Goal: Task Accomplishment & Management: Complete application form

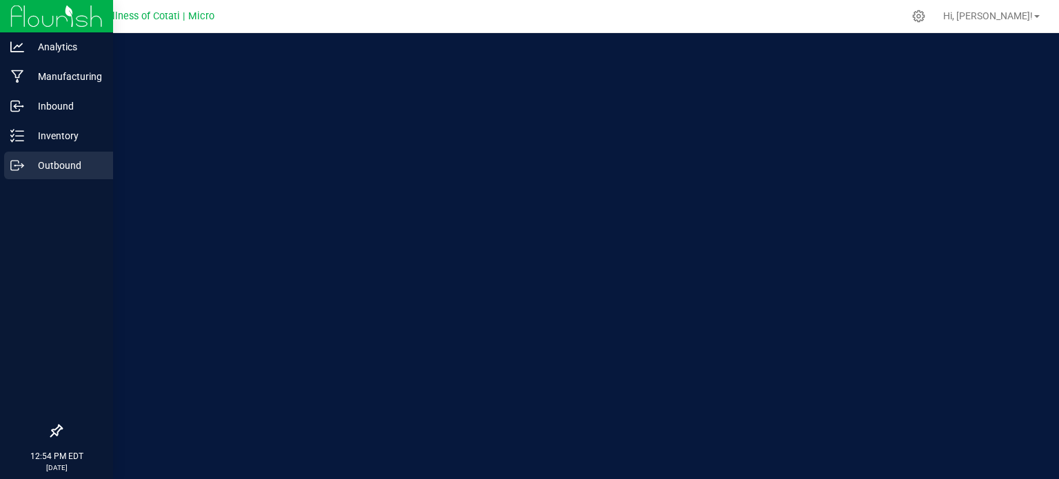
click at [50, 163] on p "Outbound" at bounding box center [65, 165] width 83 height 17
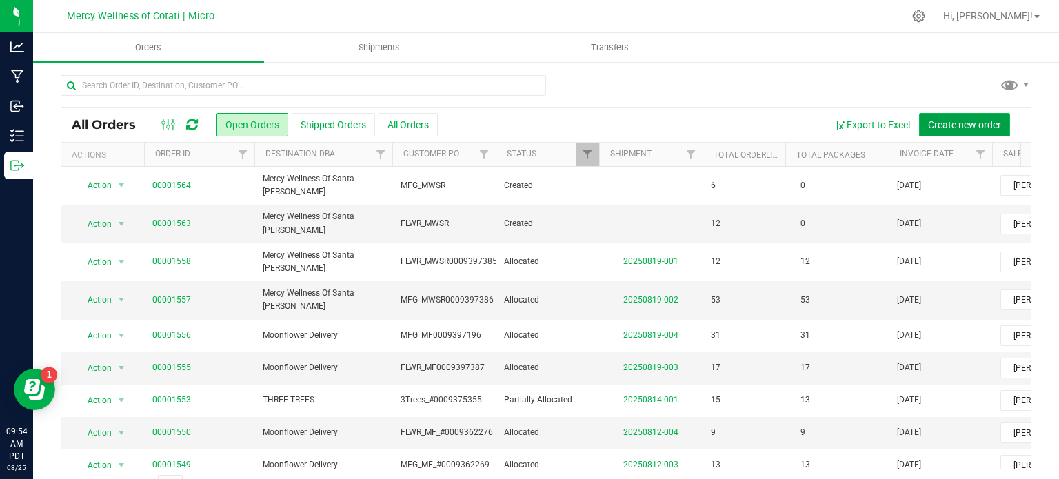
click at [976, 126] on span "Create new order" at bounding box center [964, 124] width 73 height 11
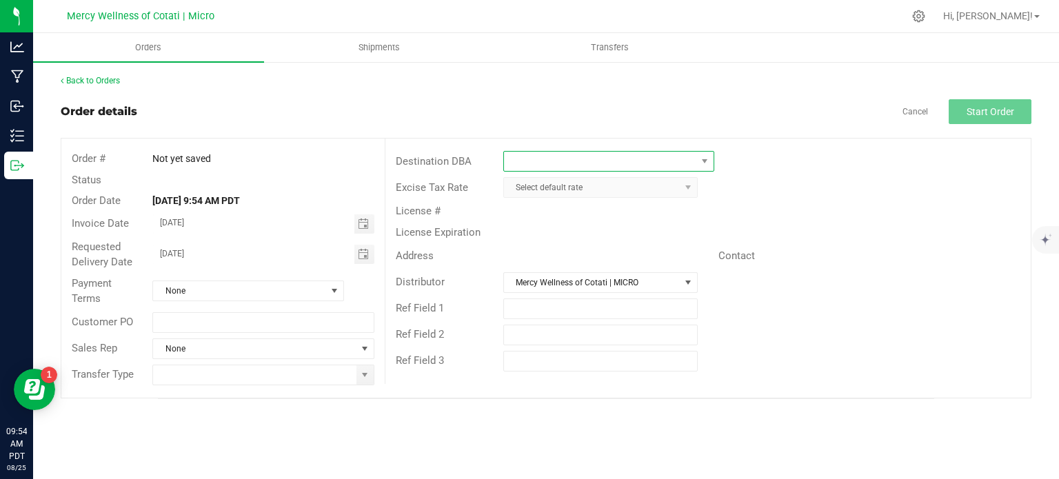
click at [648, 157] on span at bounding box center [600, 161] width 192 height 19
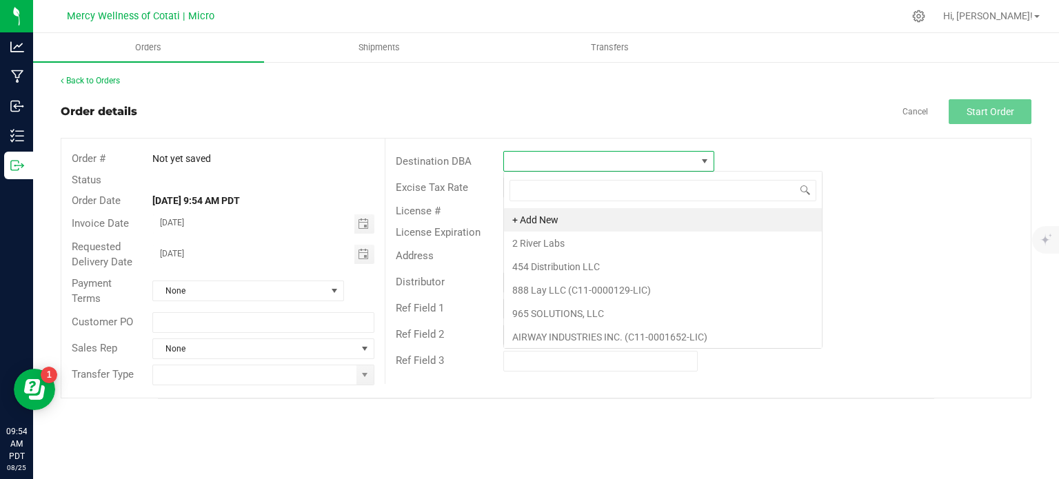
scroll to position [20, 211]
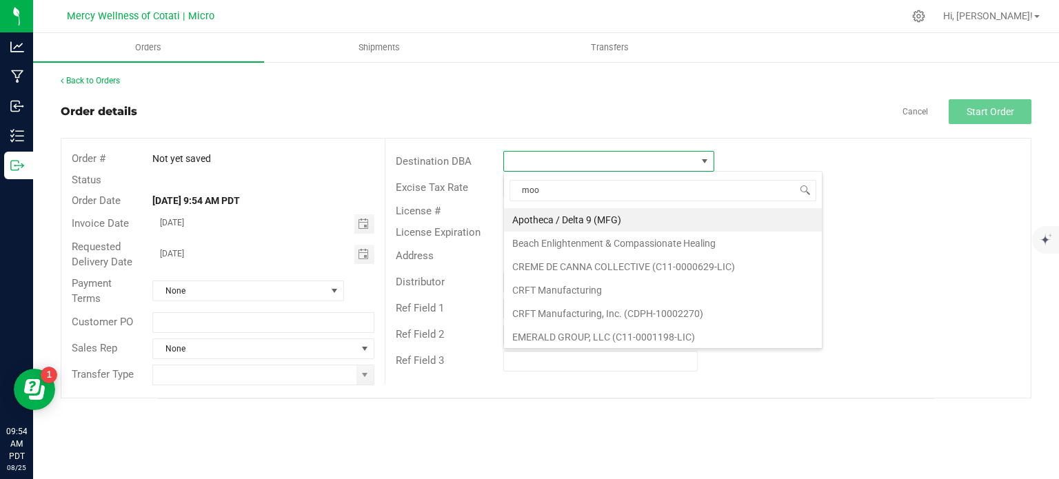
type input "moon"
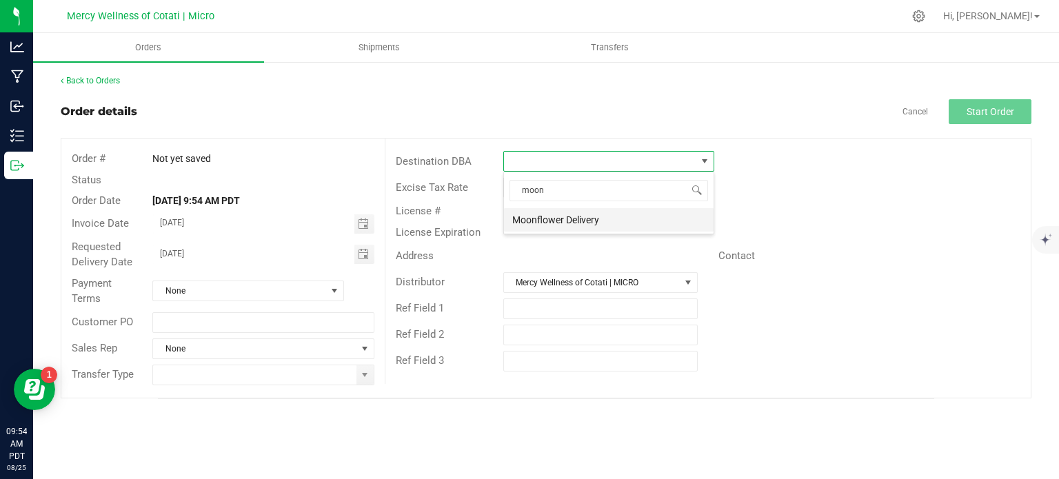
click at [568, 219] on li "Moonflower Delivery" at bounding box center [609, 219] width 210 height 23
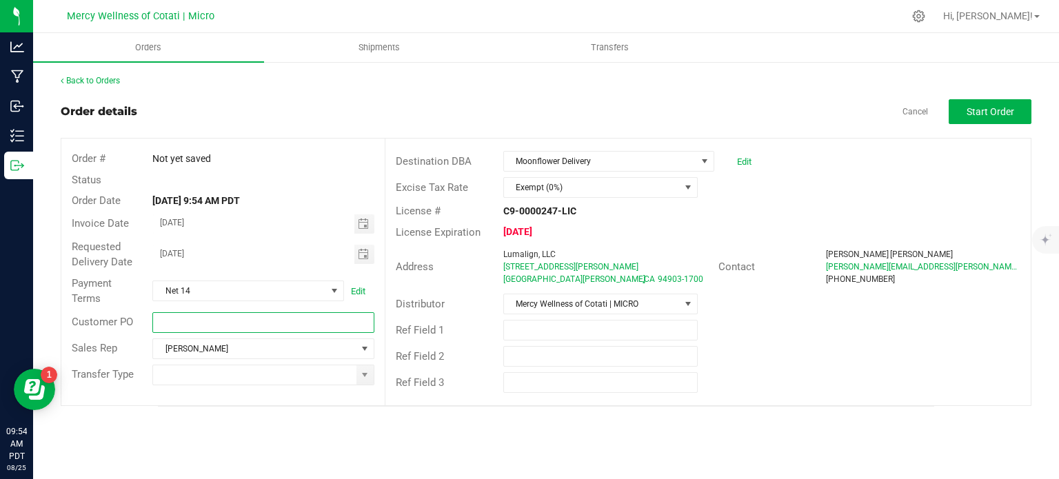
click at [252, 328] on input "text" at bounding box center [262, 322] width 221 height 21
click at [263, 321] on input "FLWR_" at bounding box center [262, 322] width 221 height 21
type input "FLWR_MF"
click at [186, 425] on div "Orders Shipments Transfers Back to Orders Order details Cancel Start Order Orde…" at bounding box center [546, 256] width 1026 height 446
click at [212, 379] on input at bounding box center [254, 374] width 203 height 19
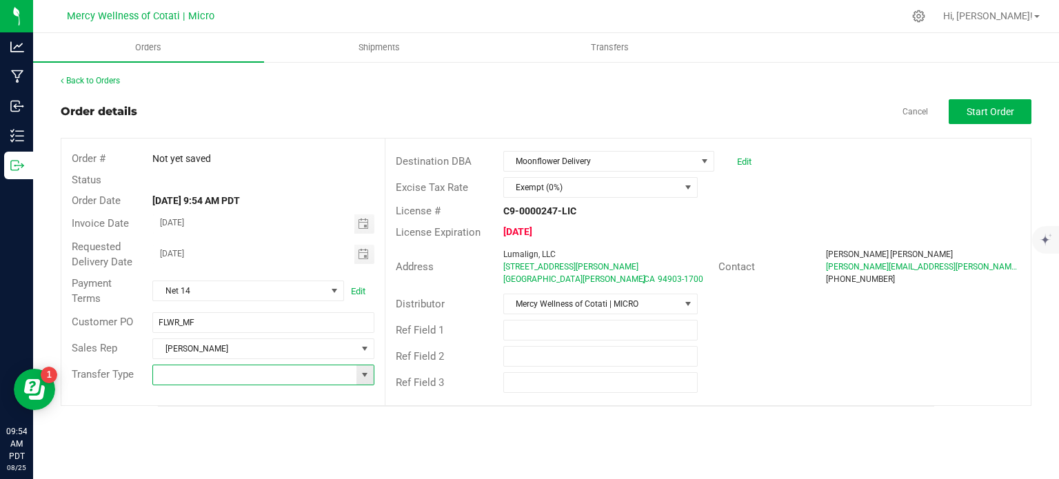
click at [370, 377] on span at bounding box center [364, 375] width 11 height 11
click at [218, 347] on li "Wholesale Manifest" at bounding box center [263, 350] width 221 height 23
type input "Wholesale Manifest"
click at [364, 423] on div "Orders Shipments Transfers Back to Orders Order details Cancel Start Order Orde…" at bounding box center [546, 256] width 1026 height 446
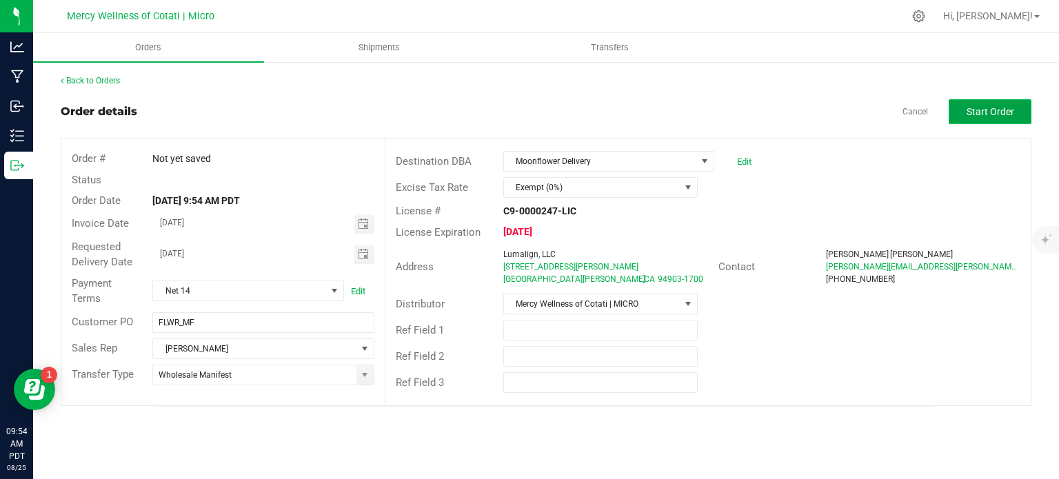
click at [973, 114] on span "Start Order" at bounding box center [991, 111] width 48 height 11
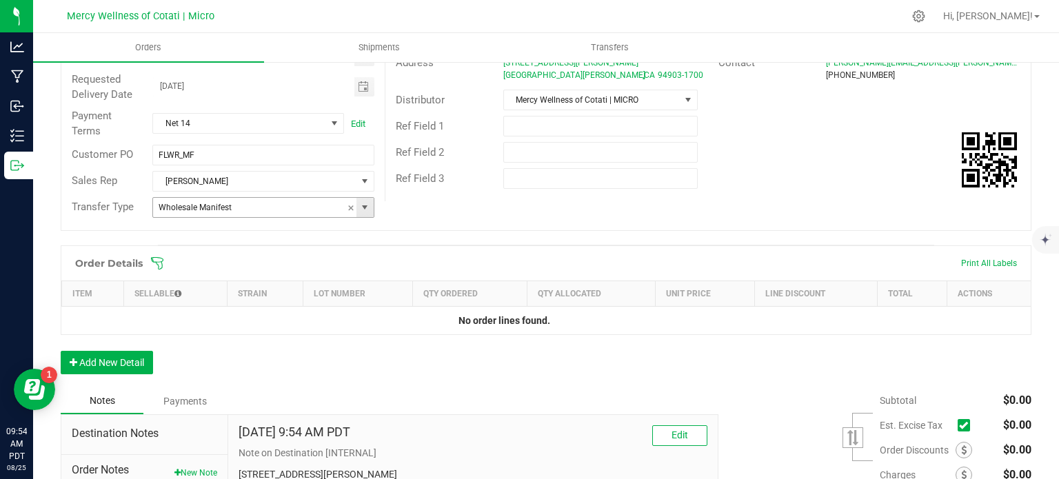
scroll to position [207, 0]
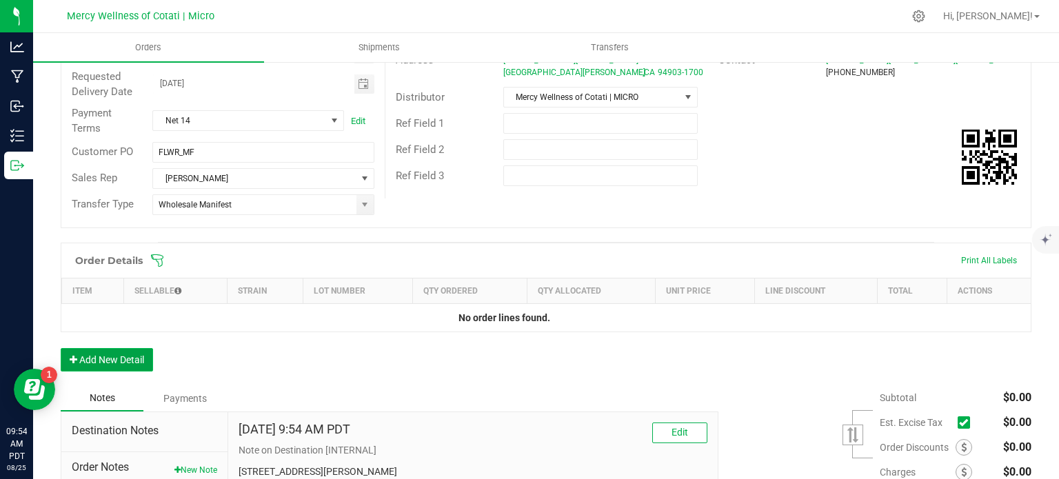
click at [128, 352] on button "Add New Detail" at bounding box center [107, 359] width 92 height 23
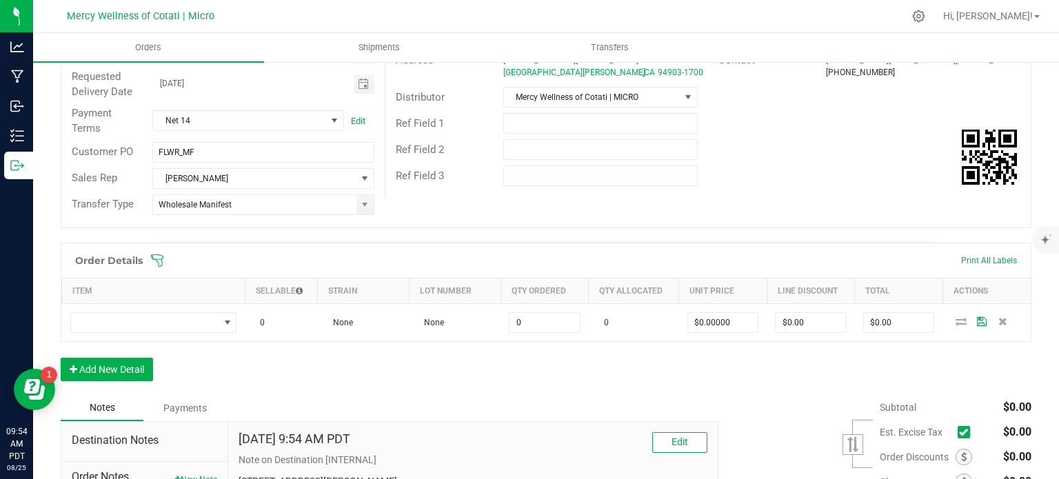
click at [126, 380] on div "Order Details Print All Labels Item Sellable Strain Lot Number Qty Ordered Qty …" at bounding box center [546, 319] width 971 height 152
click at [130, 369] on button "Add New Detail" at bounding box center [107, 369] width 92 height 23
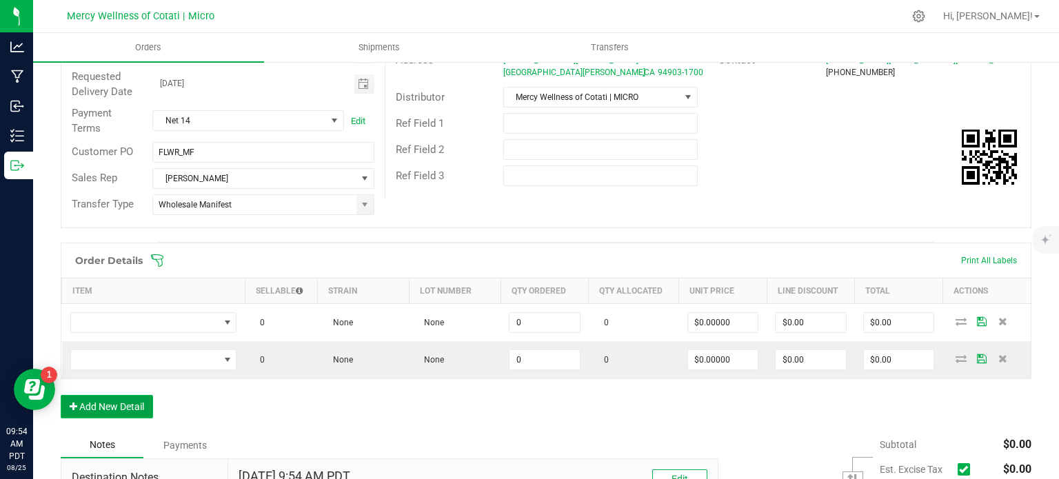
click at [122, 403] on button "Add New Detail" at bounding box center [107, 406] width 92 height 23
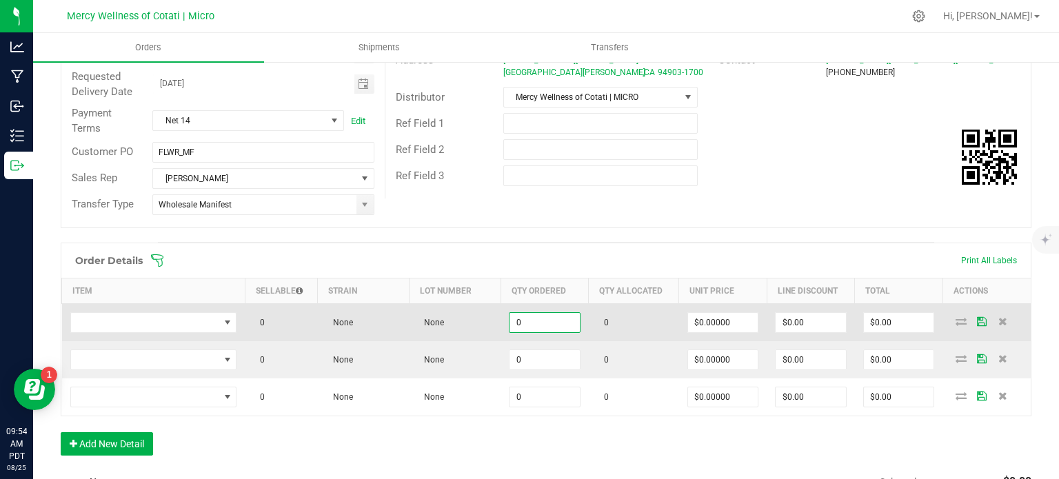
click at [545, 321] on input "0" at bounding box center [545, 322] width 70 height 19
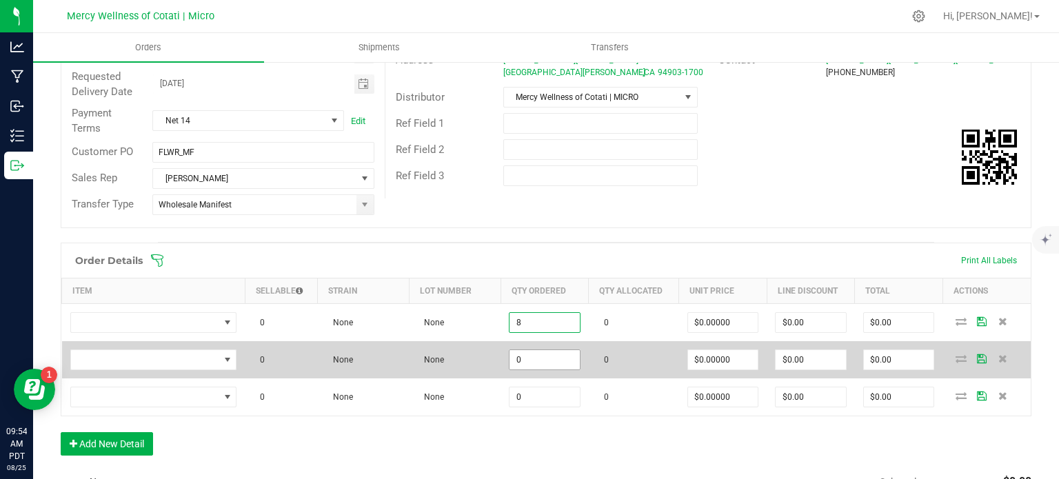
type input "8"
click at [546, 354] on input "0" at bounding box center [545, 359] width 70 height 19
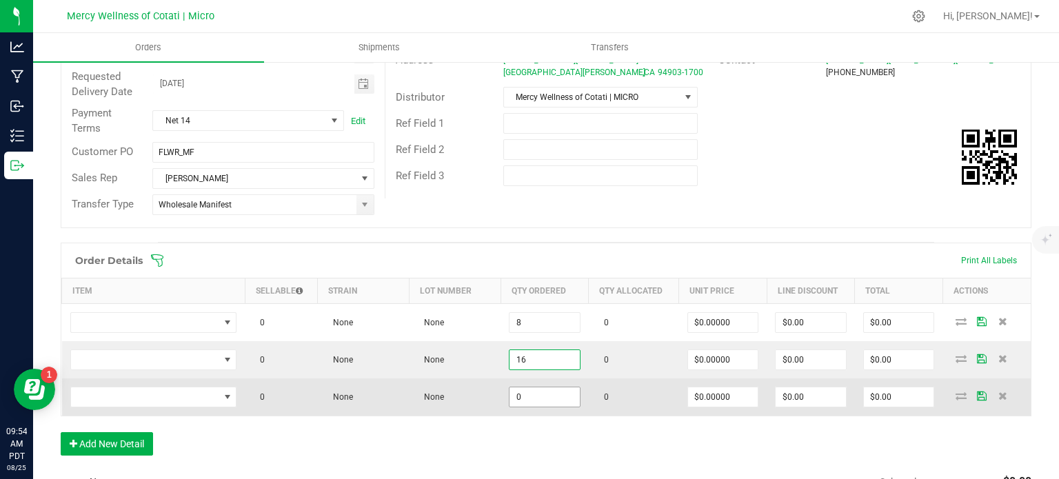
type input "16"
click at [543, 401] on input "0" at bounding box center [545, 397] width 70 height 19
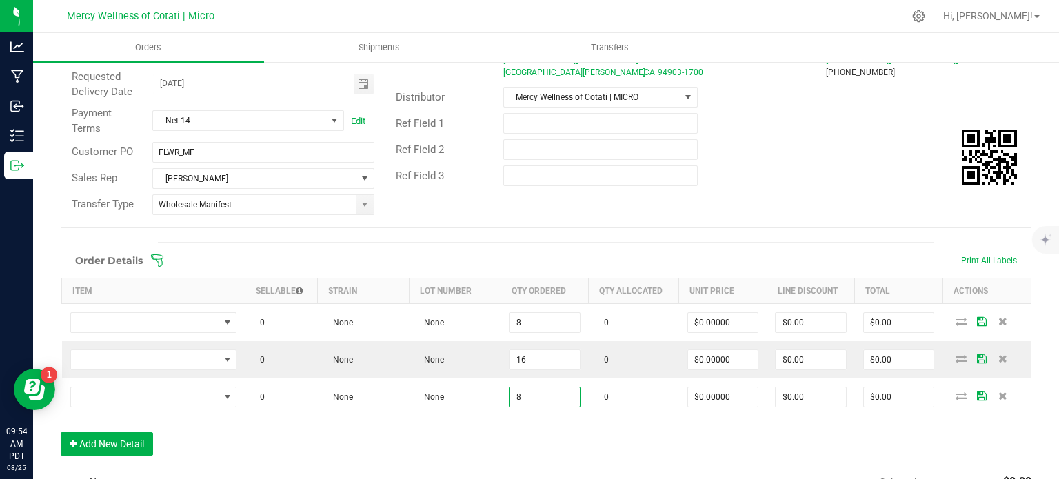
type input "8"
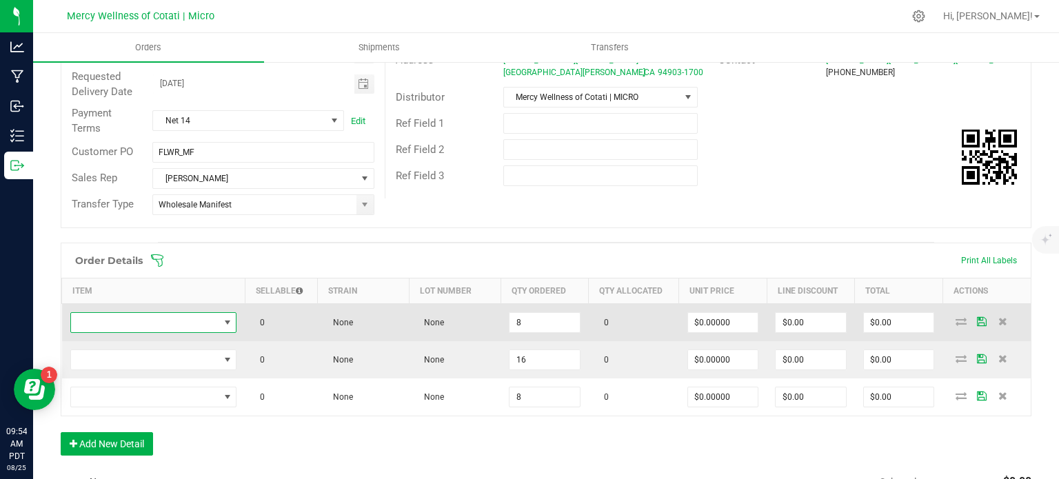
click at [94, 321] on span "NO DATA FOUND" at bounding box center [145, 322] width 148 height 19
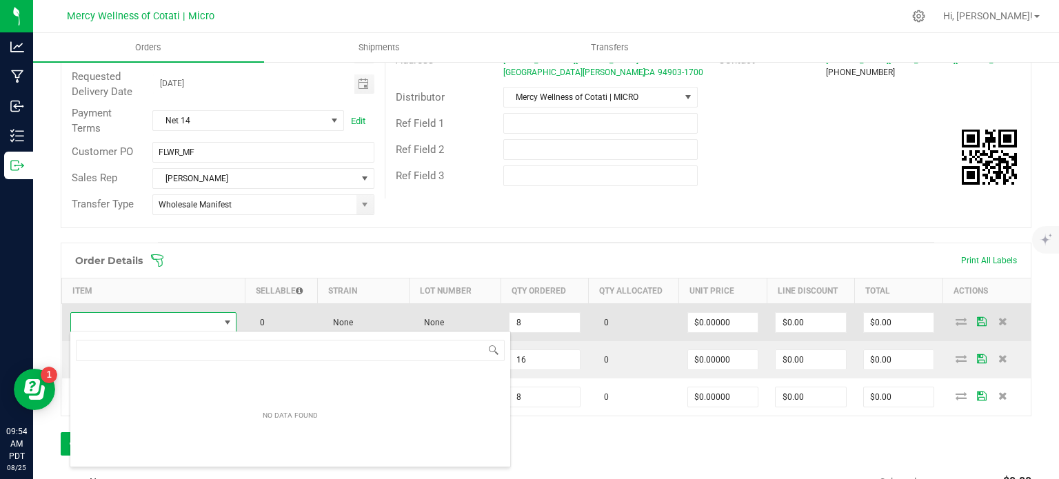
scroll to position [20, 165]
type input "14g Flower | Buds Everyday Smoke | Jelly [PERSON_NAME]"
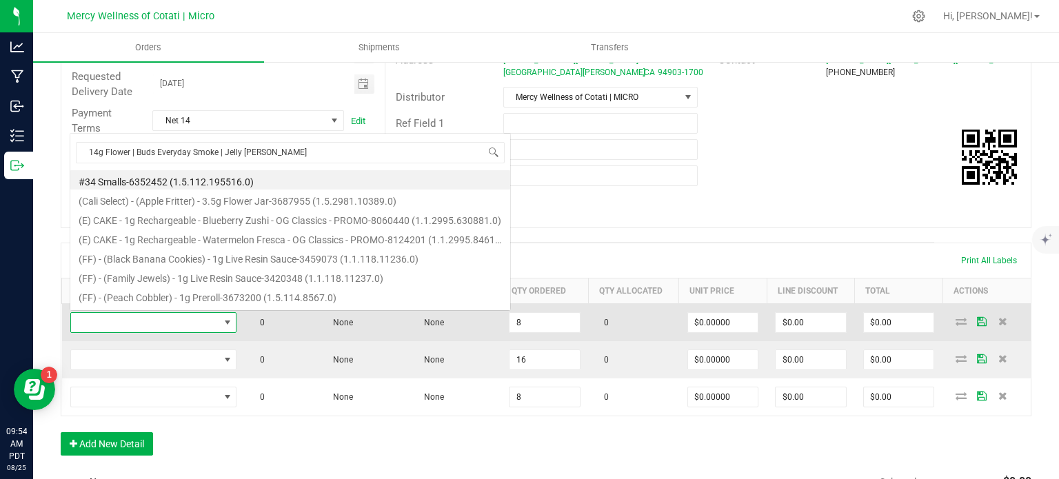
scroll to position [20, 163]
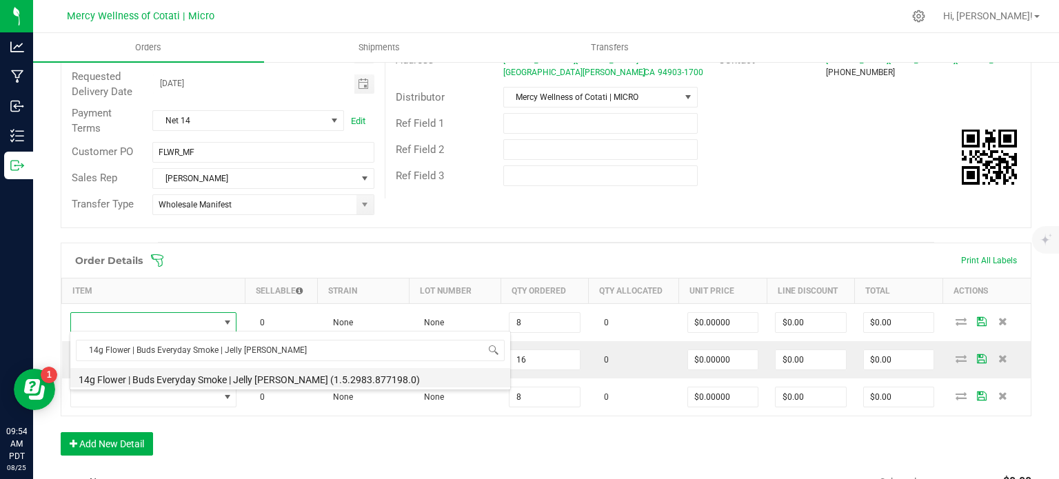
click at [139, 381] on li "14g Flower | Buds Everyday Smoke | Jelly [PERSON_NAME] (1.5.2983.877198.0)" at bounding box center [290, 377] width 440 height 19
type input "8 ea"
type input "$9.99000"
type input "$79.92"
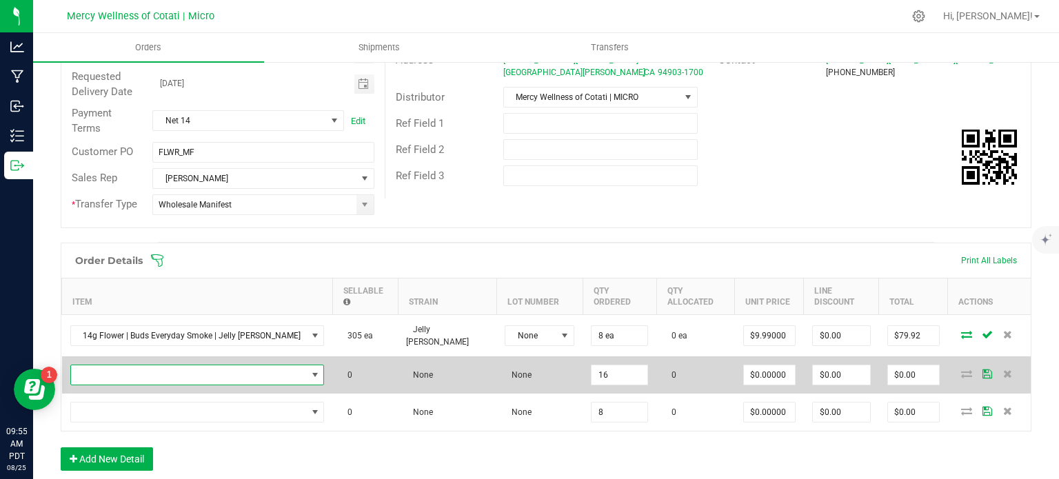
click at [83, 369] on span "NO DATA FOUND" at bounding box center [189, 374] width 236 height 19
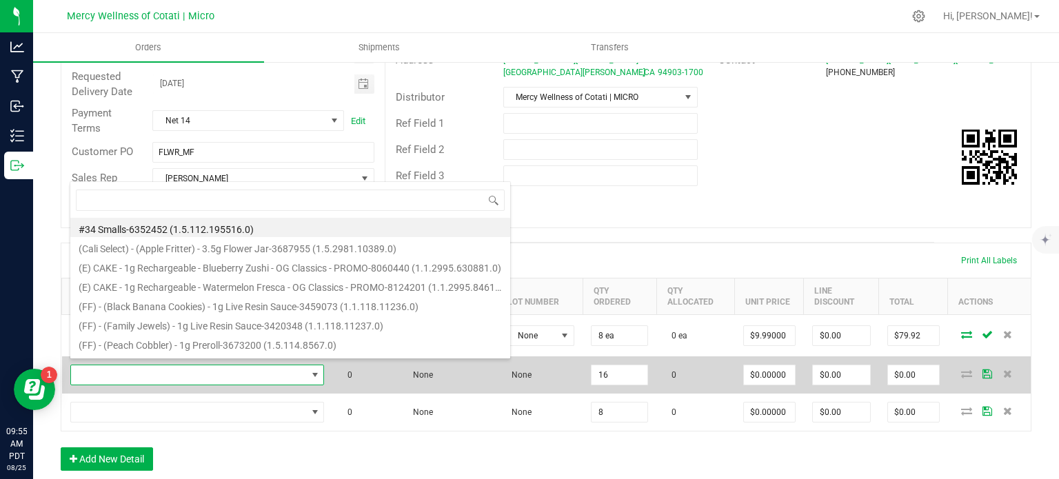
scroll to position [20, 210]
type input "3.5g Flower | Buds Everyday Smoke | Jelly [PERSON_NAME]"
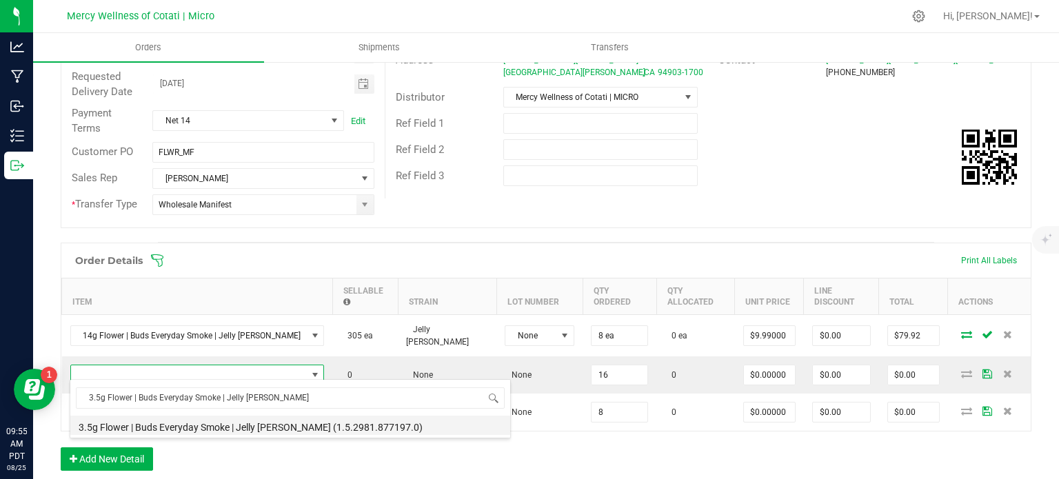
click at [188, 424] on li "3.5g Flower | Buds Everyday Smoke | Jelly [PERSON_NAME] (1.5.2981.877197.0)" at bounding box center [290, 425] width 440 height 19
type input "16 ea"
type input "$3.99000"
type input "$63.84"
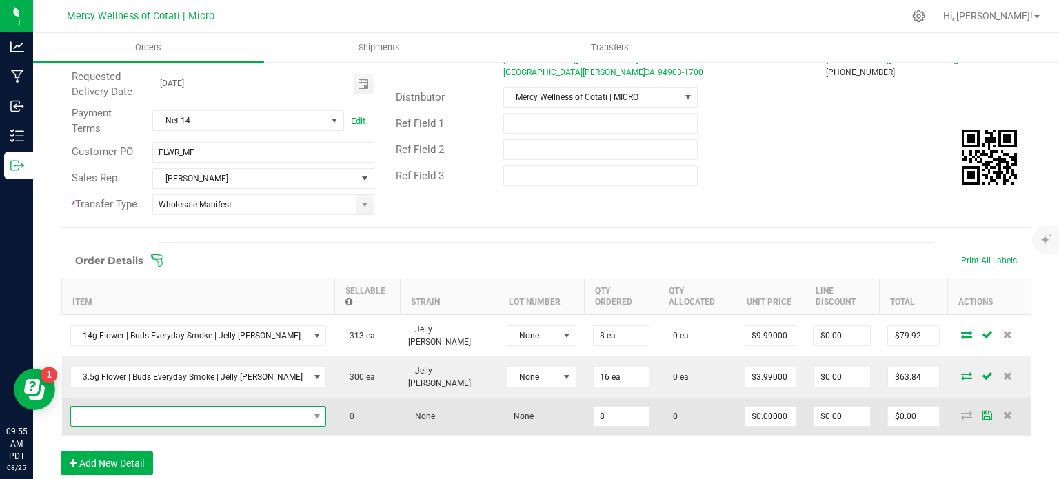
click at [177, 407] on span "NO DATA FOUND" at bounding box center [190, 416] width 238 height 19
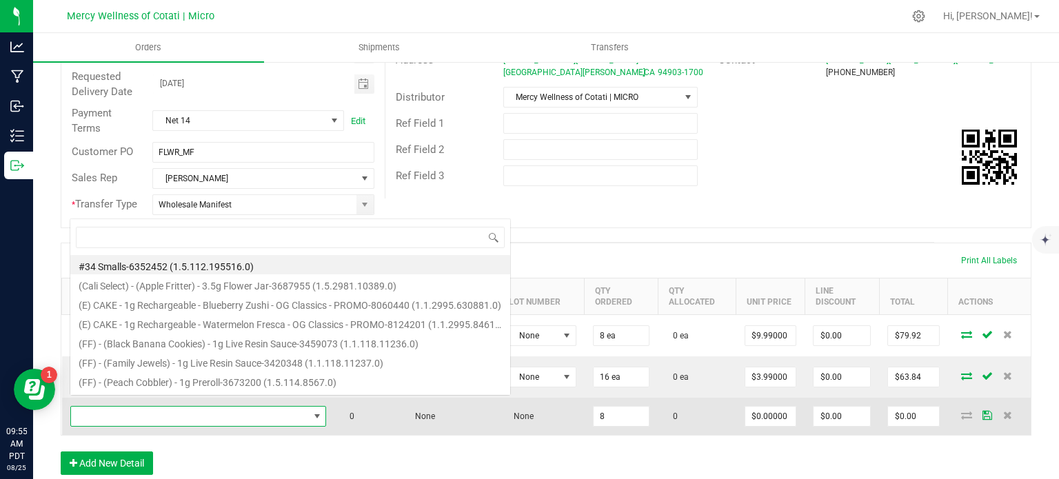
scroll to position [20, 212]
type input "14G Flower | Mercy Grown | Lemon Mints"
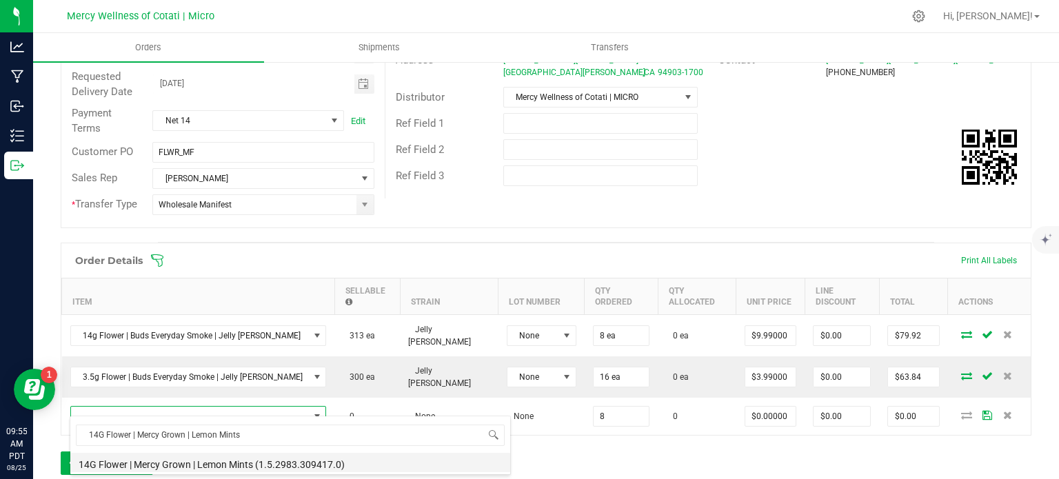
click at [214, 465] on li "14G Flower | Mercy Grown | Lemon Mints (1.5.2983.309417.0)" at bounding box center [290, 462] width 440 height 19
type input "8 ea"
type input "$33.00000"
type input "$264.00"
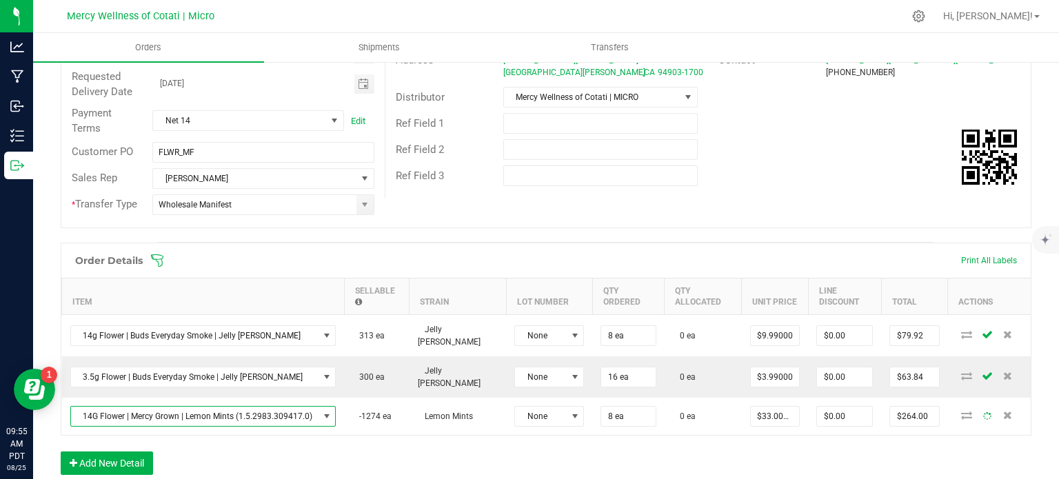
click at [327, 455] on div "Order Details Print All Labels Item Sellable Strain Lot Number Qty Ordered Qty …" at bounding box center [546, 366] width 971 height 246
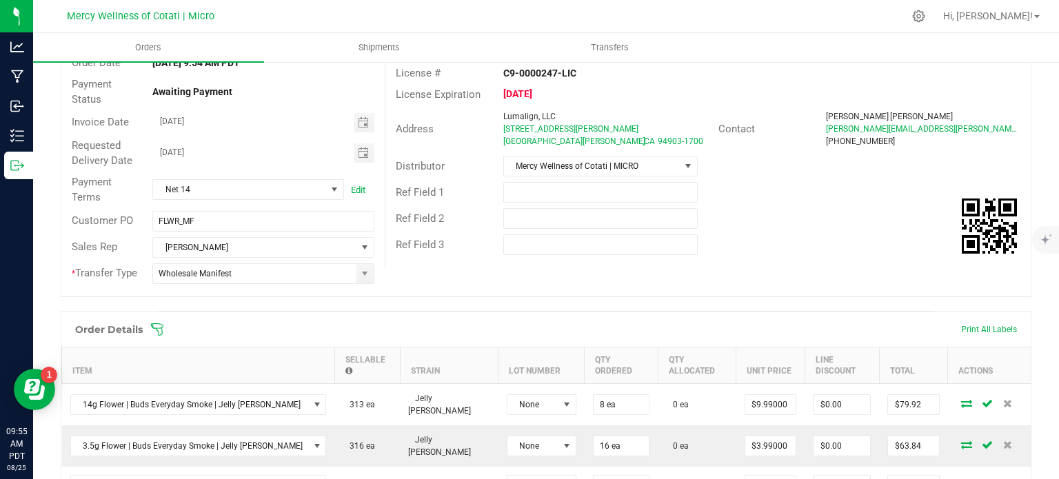
scroll to position [0, 0]
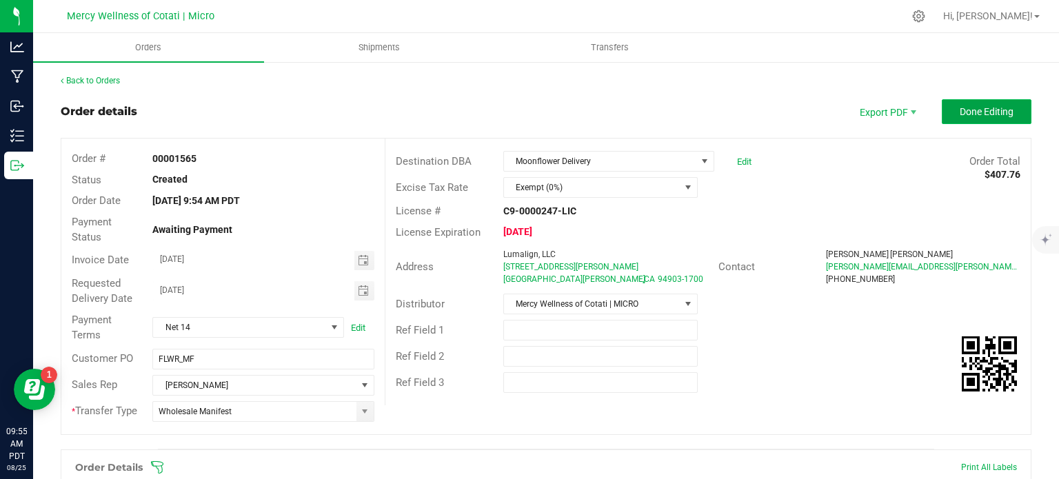
click at [972, 114] on span "Done Editing" at bounding box center [987, 111] width 54 height 11
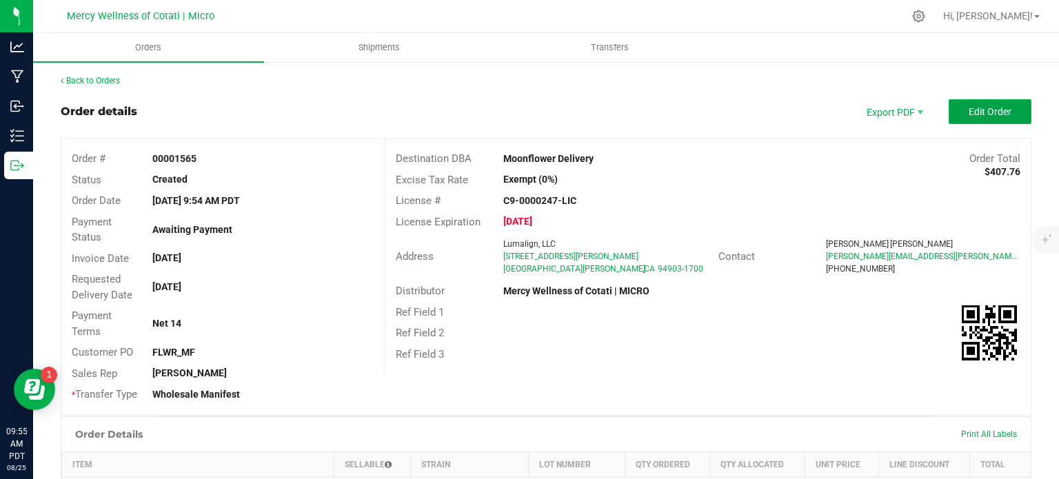
click at [989, 104] on button "Edit Order" at bounding box center [990, 111] width 83 height 25
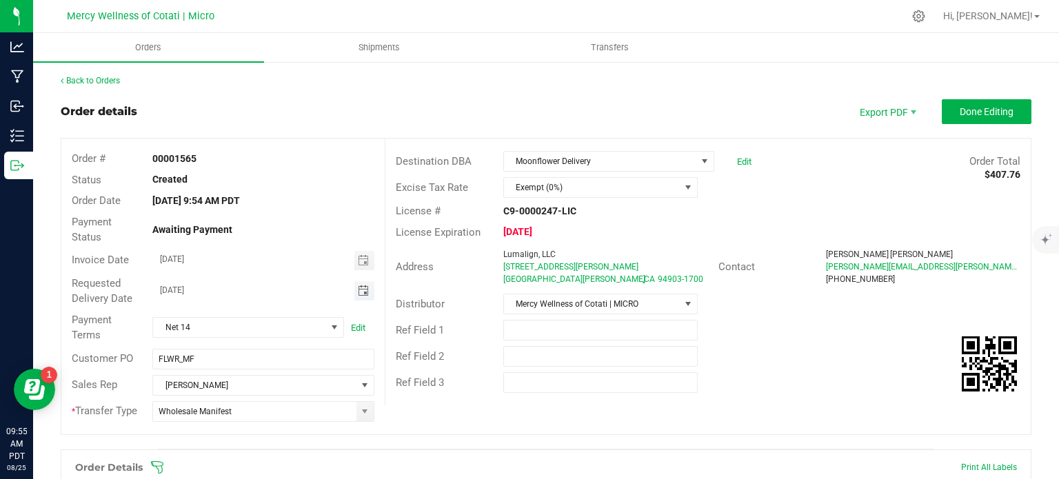
click at [358, 290] on span "Toggle calendar" at bounding box center [363, 290] width 11 height 11
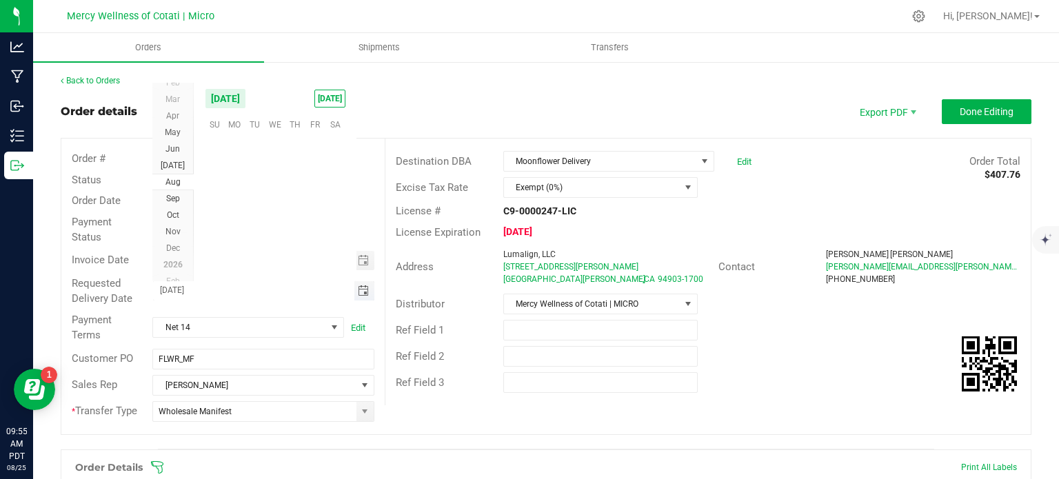
scroll to position [223516, 0]
click at [270, 233] on span "27" at bounding box center [275, 230] width 20 height 21
type input "[DATE]"
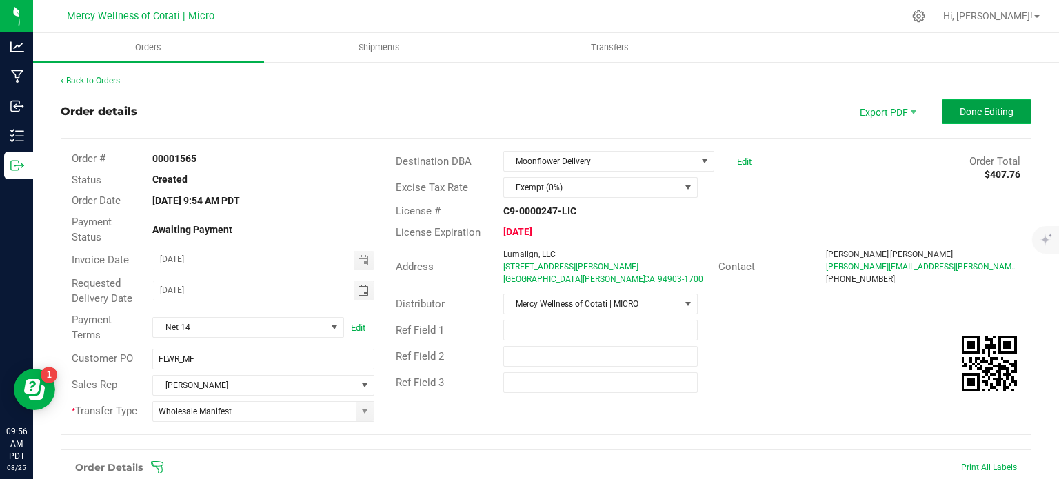
click at [967, 102] on button "Done Editing" at bounding box center [987, 111] width 90 height 25
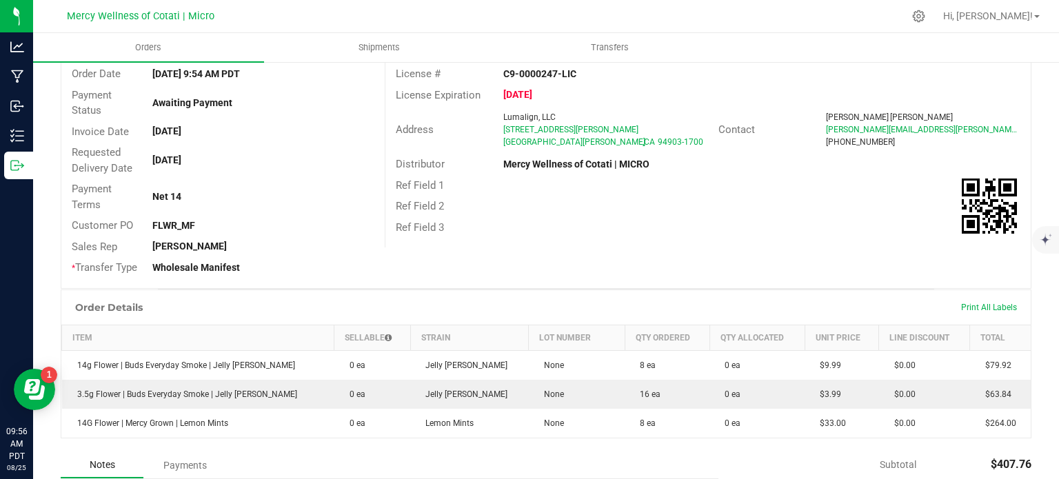
scroll to position [207, 0]
